Goal: Transaction & Acquisition: Purchase product/service

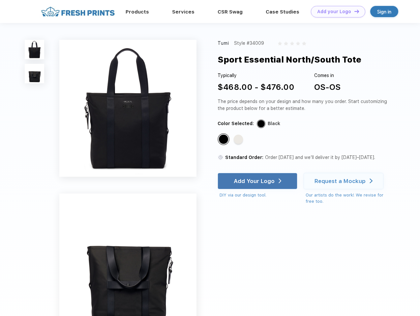
click at [335, 12] on link "Add your Logo Design Tool" at bounding box center [338, 12] width 54 height 12
click at [0, 0] on div "Design Tool" at bounding box center [0, 0] width 0 height 0
click at [353, 11] on link "Add your Logo Design Tool" at bounding box center [338, 12] width 54 height 12
click at [35, 49] on img at bounding box center [34, 49] width 19 height 19
click at [35, 74] on img at bounding box center [34, 73] width 19 height 19
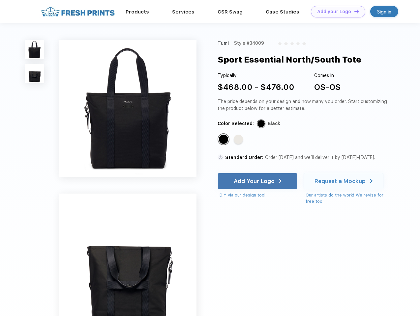
click at [224, 140] on div "Standard Color" at bounding box center [223, 139] width 9 height 9
click at [239, 140] on div "Standard Color" at bounding box center [237, 139] width 9 height 9
click at [258, 181] on div "Add Your Logo" at bounding box center [253, 181] width 41 height 7
click at [344, 181] on div "Request a Mockup" at bounding box center [339, 181] width 51 height 7
